Goal: Task Accomplishment & Management: Manage account settings

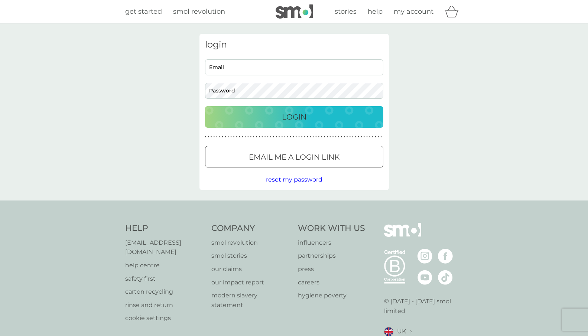
click at [290, 69] on input "Email" at bounding box center [294, 67] width 178 height 16
type input "hilly"
click at [287, 182] on span "reset my password" at bounding box center [294, 179] width 56 height 7
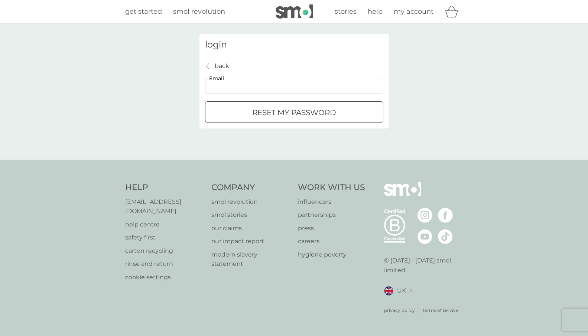
click at [249, 85] on input "Email" at bounding box center [294, 86] width 178 height 16
type input "[EMAIL_ADDRESS][DOMAIN_NAME]"
click at [275, 114] on p "reset my password" at bounding box center [294, 113] width 84 height 12
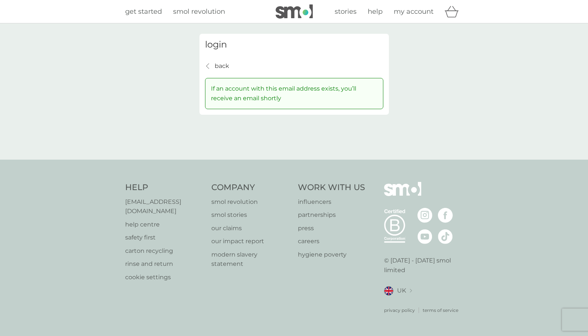
click at [207, 66] on icon "back" at bounding box center [207, 66] width 3 height 6
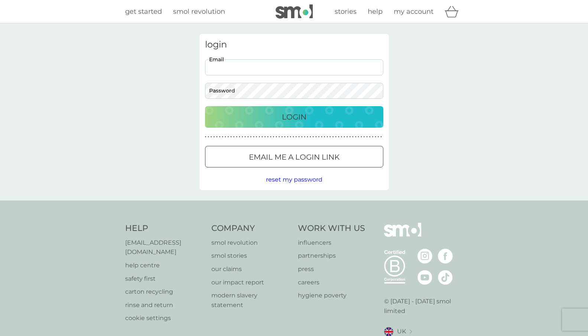
click at [241, 69] on input "Email" at bounding box center [294, 67] width 178 height 16
type input "hilly1952@yahoo.com"
click at [205, 106] on button "Login" at bounding box center [294, 117] width 178 height 22
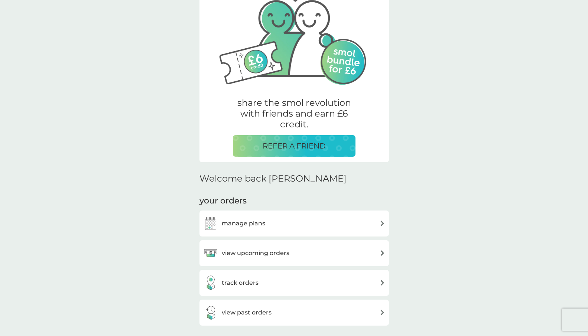
scroll to position [68, 0]
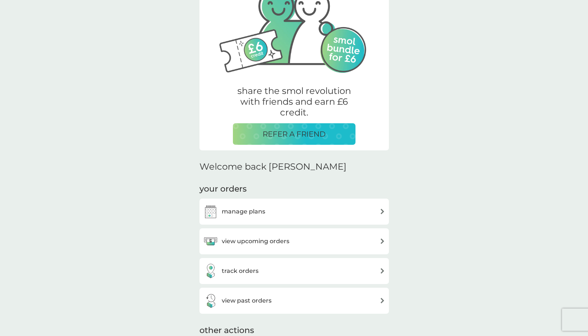
click at [362, 210] on div "manage plans" at bounding box center [294, 211] width 182 height 15
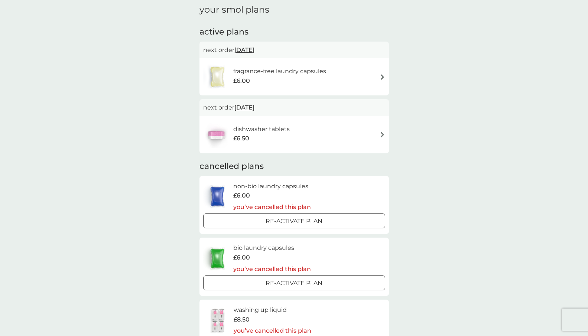
scroll to position [19, 0]
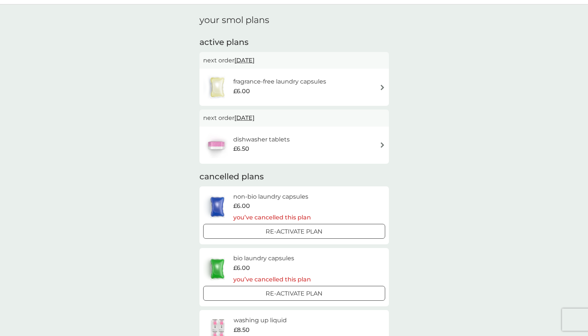
click at [360, 141] on div "dishwasher tablets £6.50" at bounding box center [294, 145] width 182 height 26
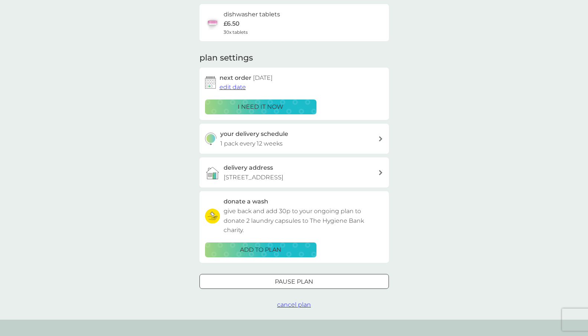
scroll to position [61, 0]
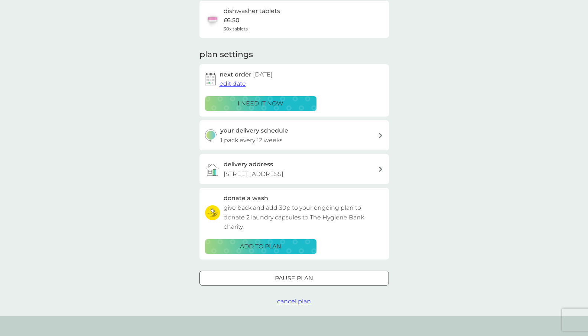
click at [288, 301] on span "cancel plan" at bounding box center [294, 301] width 34 height 7
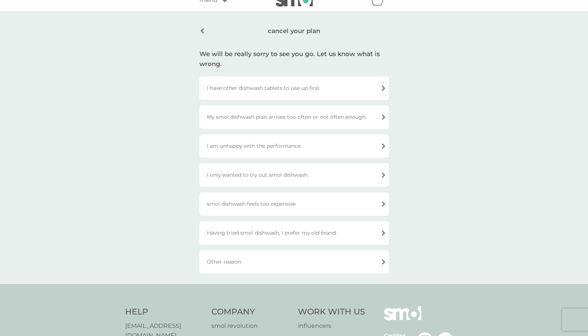
scroll to position [13, 0]
click at [265, 263] on div "Other reason." at bounding box center [295, 260] width 190 height 23
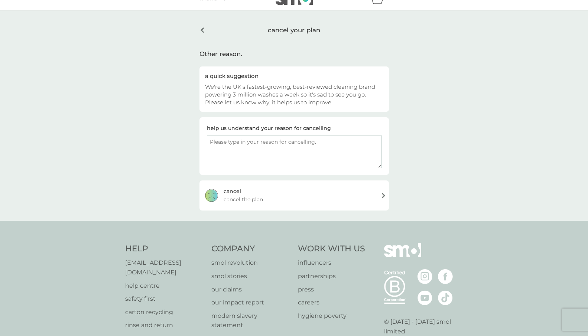
click at [353, 192] on div "[PERSON_NAME] the plan" at bounding box center [295, 196] width 190 height 30
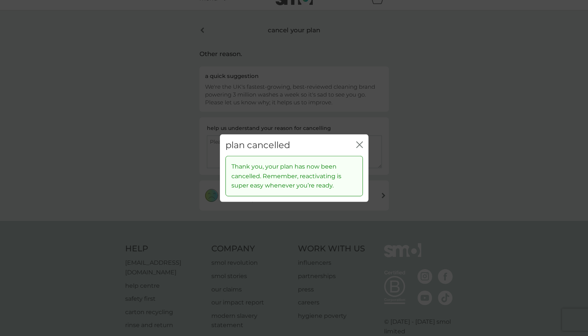
click at [361, 147] on icon "close" at bounding box center [359, 144] width 7 height 7
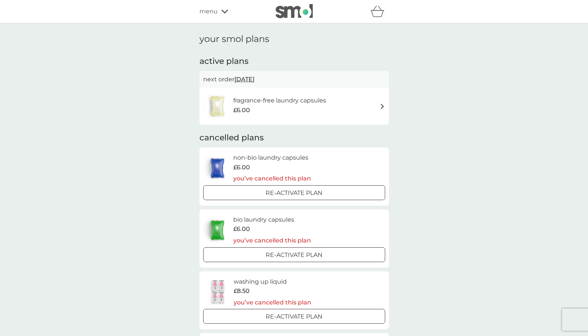
click at [345, 109] on div "fragrance-free laundry capsules £6.00" at bounding box center [294, 106] width 182 height 26
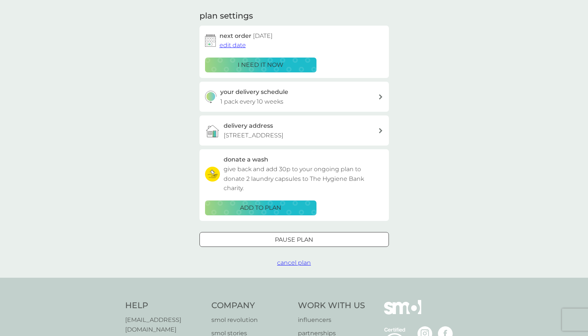
scroll to position [105, 0]
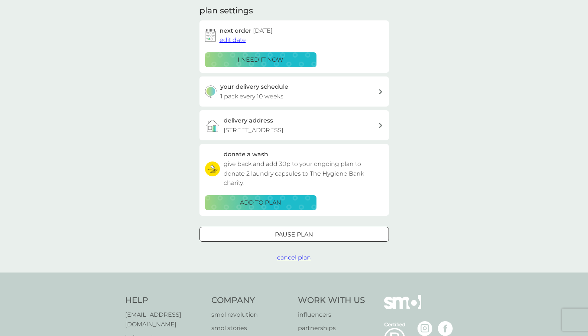
click at [291, 259] on span "cancel plan" at bounding box center [294, 257] width 34 height 7
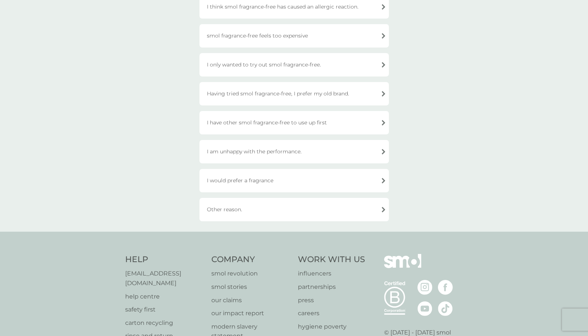
click at [297, 212] on div "Other reason." at bounding box center [295, 209] width 190 height 23
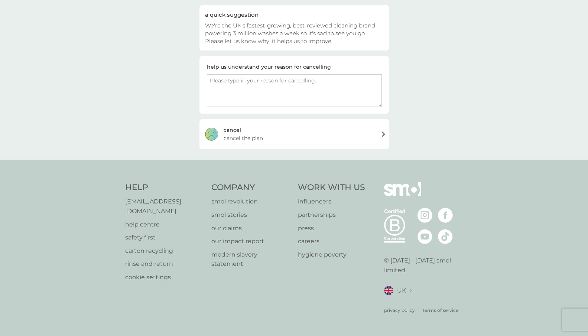
scroll to position [63, 0]
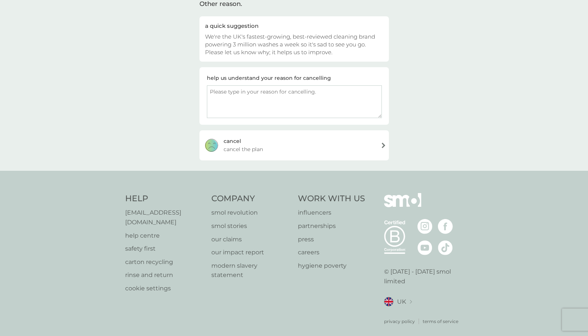
click at [309, 144] on div "[PERSON_NAME] the plan" at bounding box center [295, 145] width 190 height 30
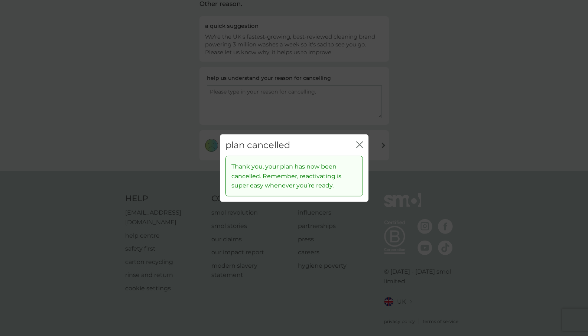
click at [359, 146] on icon "close" at bounding box center [359, 144] width 7 height 7
